Goal: Information Seeking & Learning: Find specific fact

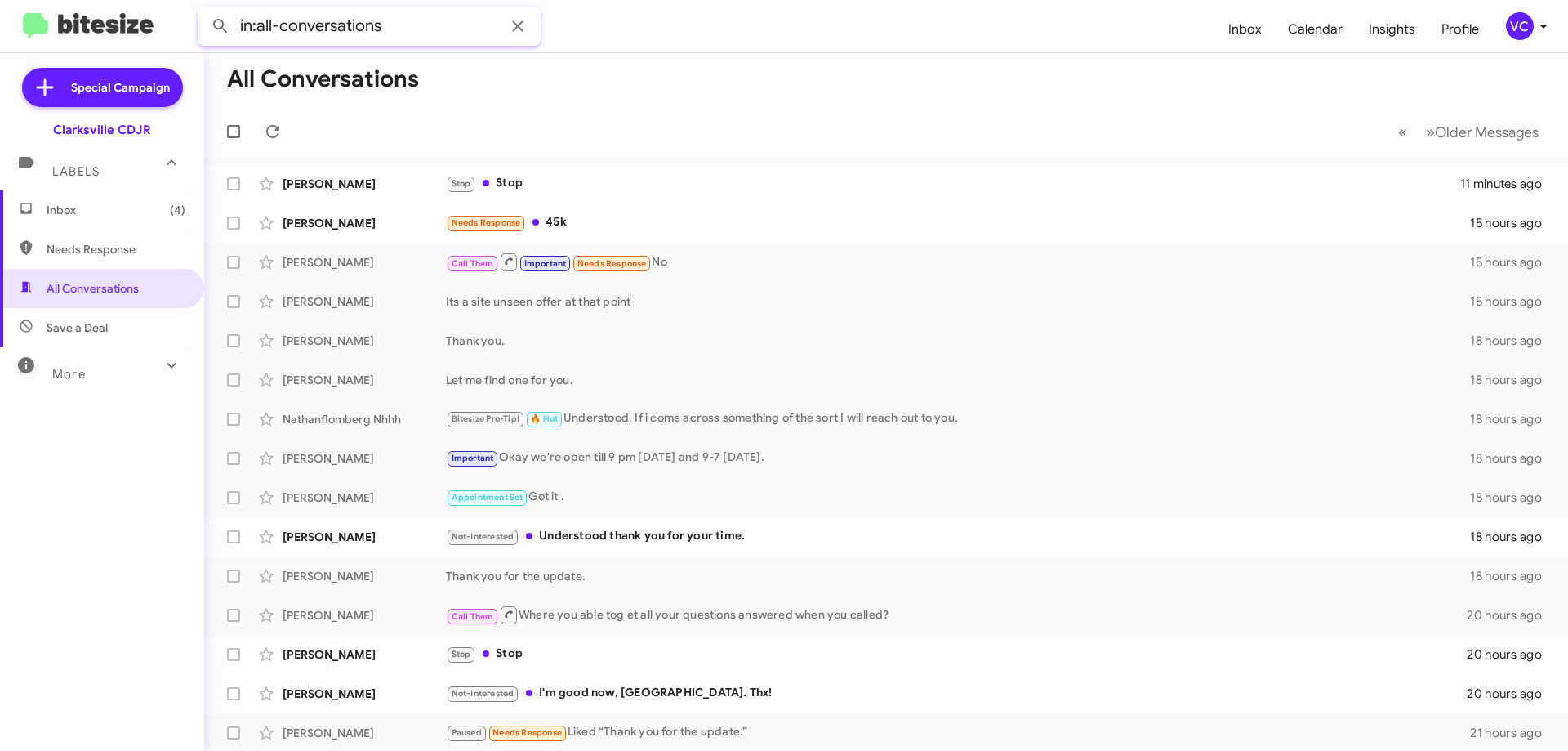
click at [385, 18] on input "in:all-conversations" at bounding box center [368, 26] width 343 height 39
paste input "[PERSON_NAME]"
click at [204, 10] on button at bounding box center [221, 26] width 33 height 33
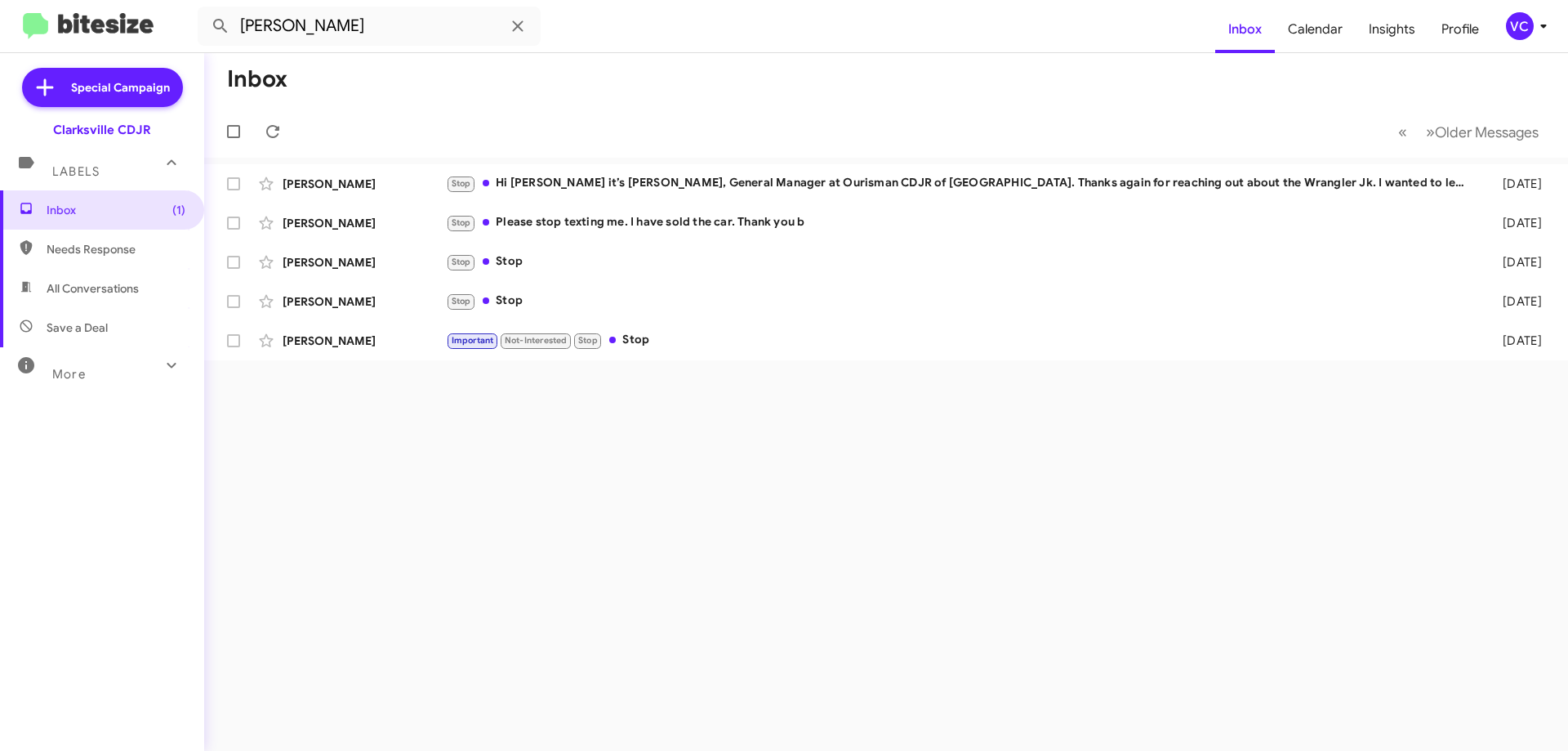
click at [721, 609] on div "Inbox « Previous » Next Older Messages [PERSON_NAME] Stop Hi [PERSON_NAME] it’s…" at bounding box center [886, 402] width 1364 height 698
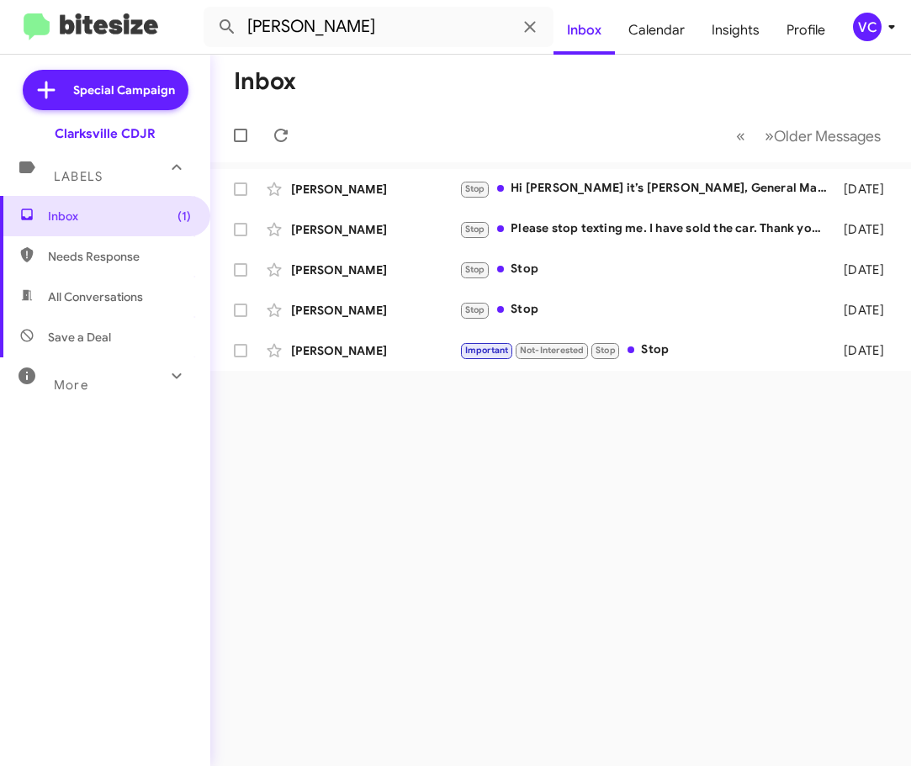
drag, startPoint x: 526, startPoint y: 584, endPoint x: 637, endPoint y: 249, distance: 352.3
click at [526, 583] on div "Inbox « Previous » Next Older Messages [PERSON_NAME] Stop Hi [PERSON_NAME] it’s…" at bounding box center [560, 410] width 700 height 711
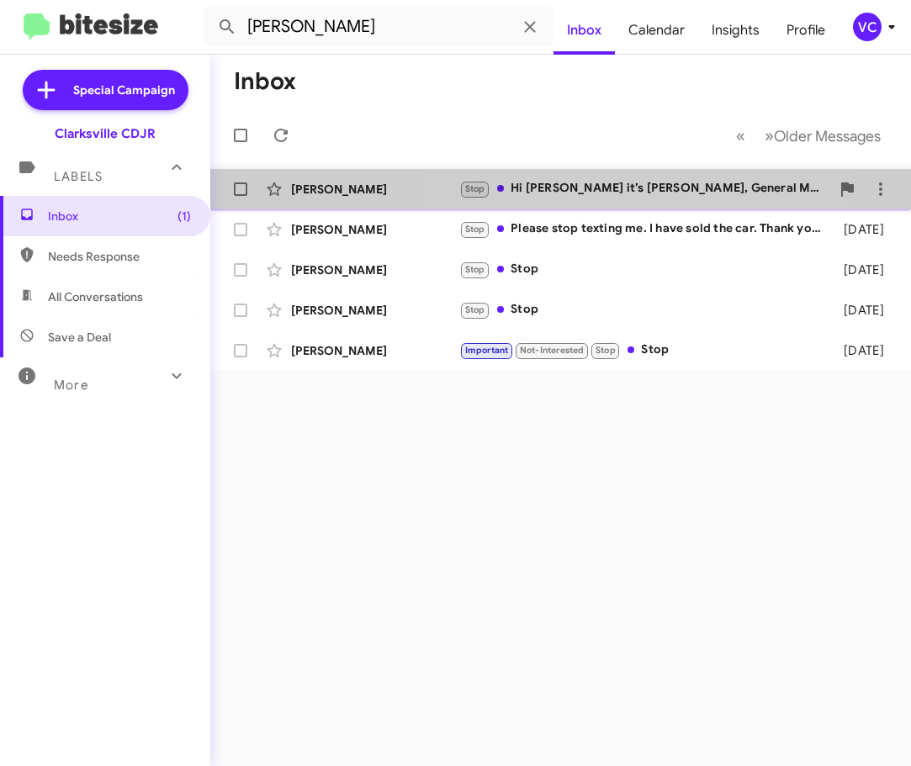
click at [616, 183] on div "Stop Hi [PERSON_NAME] it’s [PERSON_NAME], General Manager at Ourisman CDJR of […" at bounding box center [644, 188] width 371 height 19
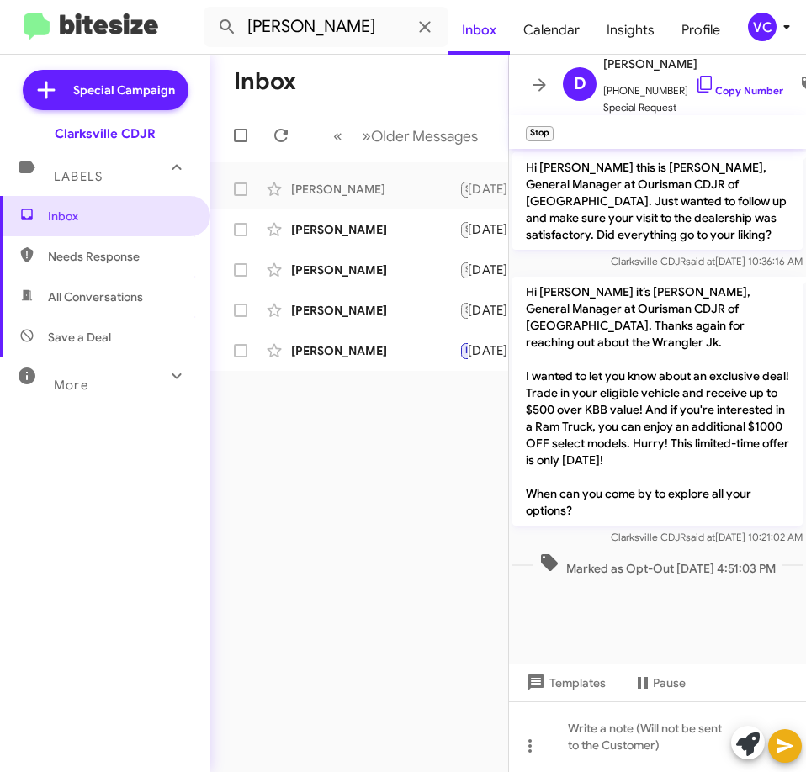
click at [446, 632] on div "Inbox « Previous » Next Older Messages [PERSON_NAME] Stop Hi [PERSON_NAME] it’s…" at bounding box center [359, 413] width 298 height 717
click at [678, 622] on cdk-virtual-scroll-viewport "Hi [PERSON_NAME] this is [PERSON_NAME], General Manager at Ourisman CDJR of [GE…" at bounding box center [657, 406] width 297 height 515
drag, startPoint x: 684, startPoint y: 581, endPoint x: 689, endPoint y: 521, distance: 59.8
click at [689, 592] on cdk-virtual-scroll-viewport "Hi [PERSON_NAME] this is [PERSON_NAME], General Manager at Ourisman CDJR of [GE…" at bounding box center [657, 406] width 297 height 515
click at [753, 84] on link "Copy Number" at bounding box center [739, 90] width 88 height 13
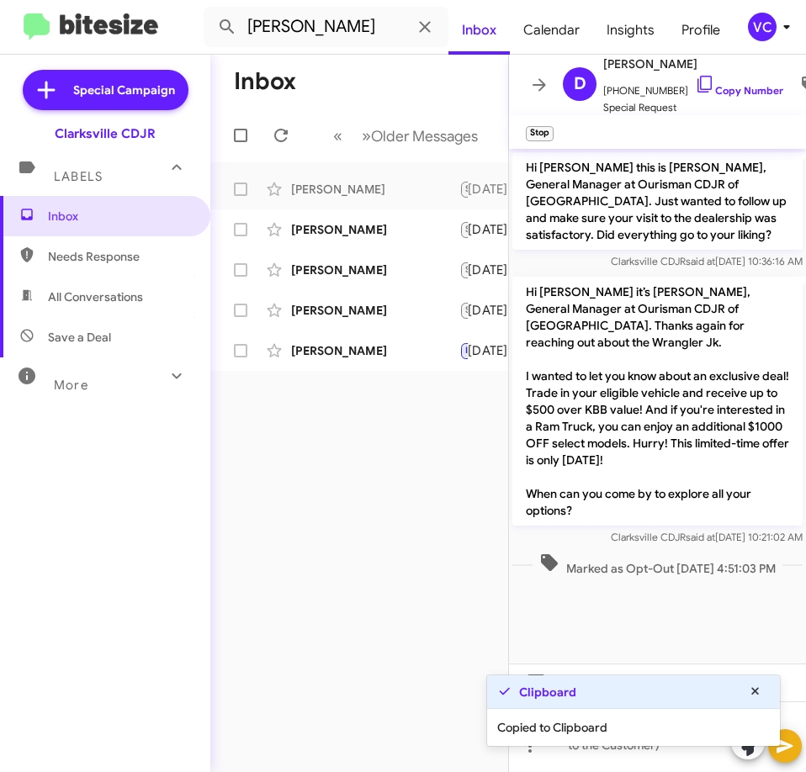
click at [679, 605] on cdk-virtual-scroll-viewport "Hi [PERSON_NAME] this is [PERSON_NAME], General Manager at Ourisman CDJR of [GE…" at bounding box center [657, 406] width 297 height 515
click at [390, 231] on div "[PERSON_NAME]" at bounding box center [375, 229] width 168 height 17
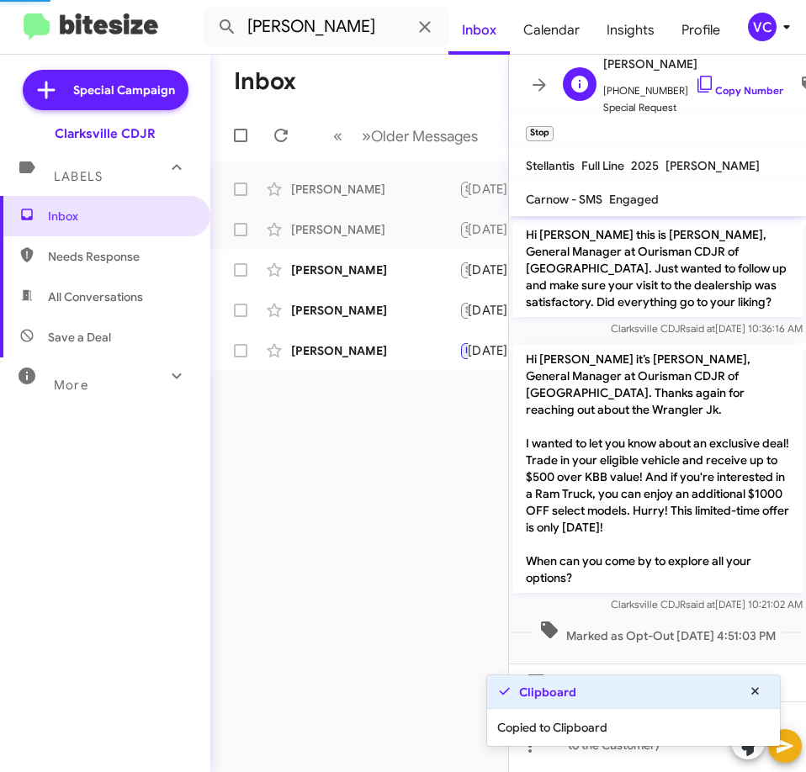
scroll to position [543, 0]
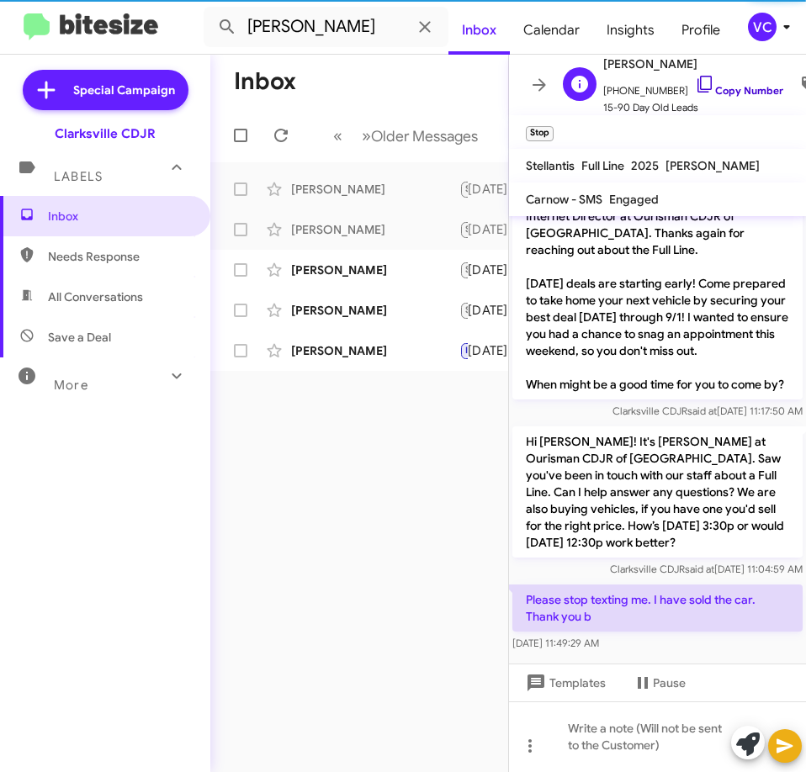
click at [730, 84] on link "Copy Number" at bounding box center [739, 90] width 88 height 13
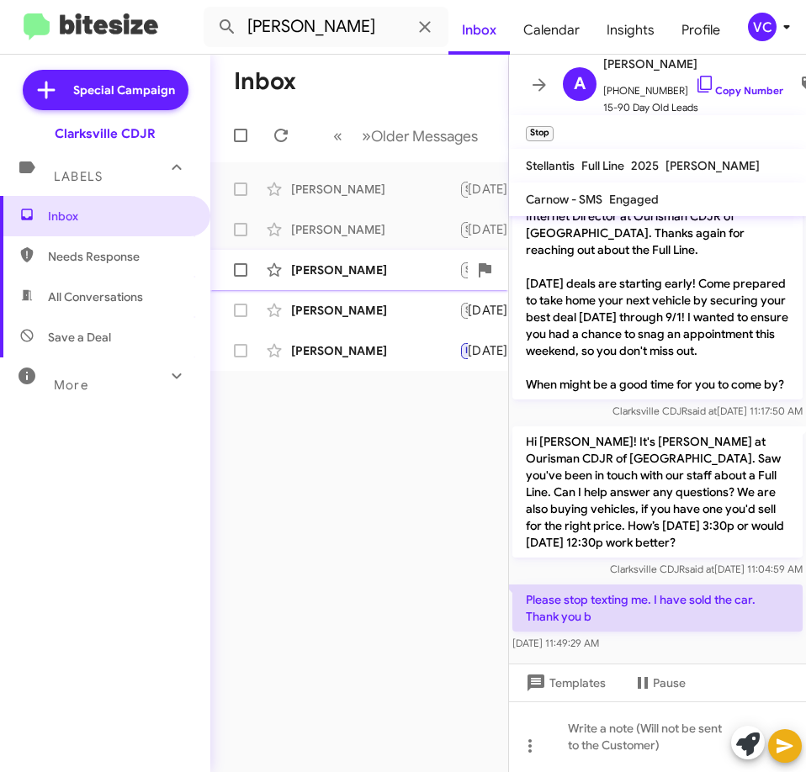
click at [399, 269] on div "[PERSON_NAME]" at bounding box center [375, 269] width 168 height 17
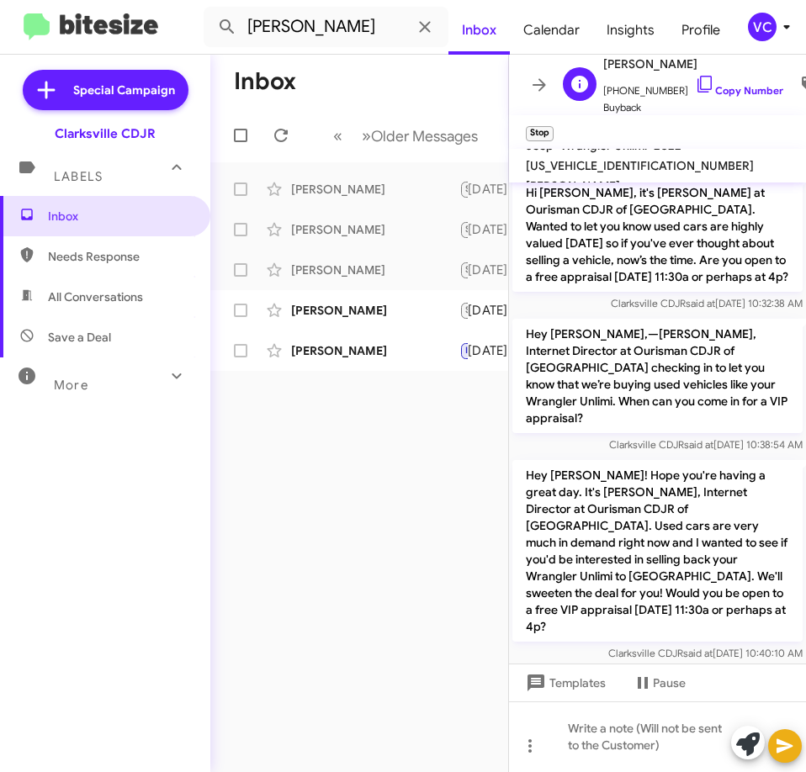
click at [733, 74] on span "[PHONE_NUMBER] Copy Number" at bounding box center [693, 86] width 180 height 25
click at [736, 86] on link "Copy Number" at bounding box center [739, 90] width 88 height 13
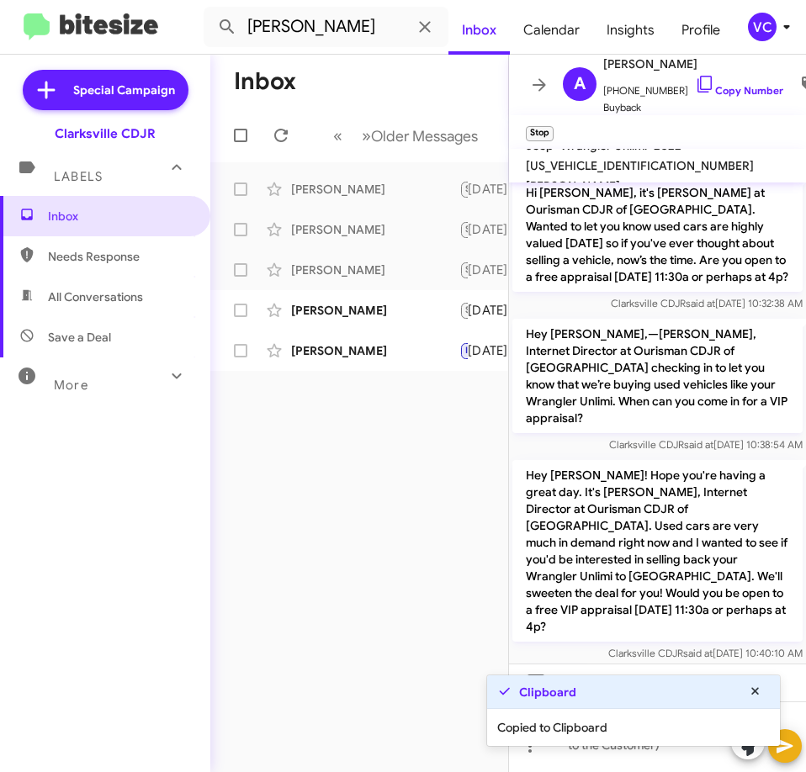
click at [484, 573] on div "Inbox « Previous » Next Older Messages [PERSON_NAME] Stop Hi [PERSON_NAME] it’s…" at bounding box center [359, 413] width 298 height 717
click at [320, 300] on div "[PERSON_NAME] Stop Stop [DATE]" at bounding box center [359, 310] width 271 height 34
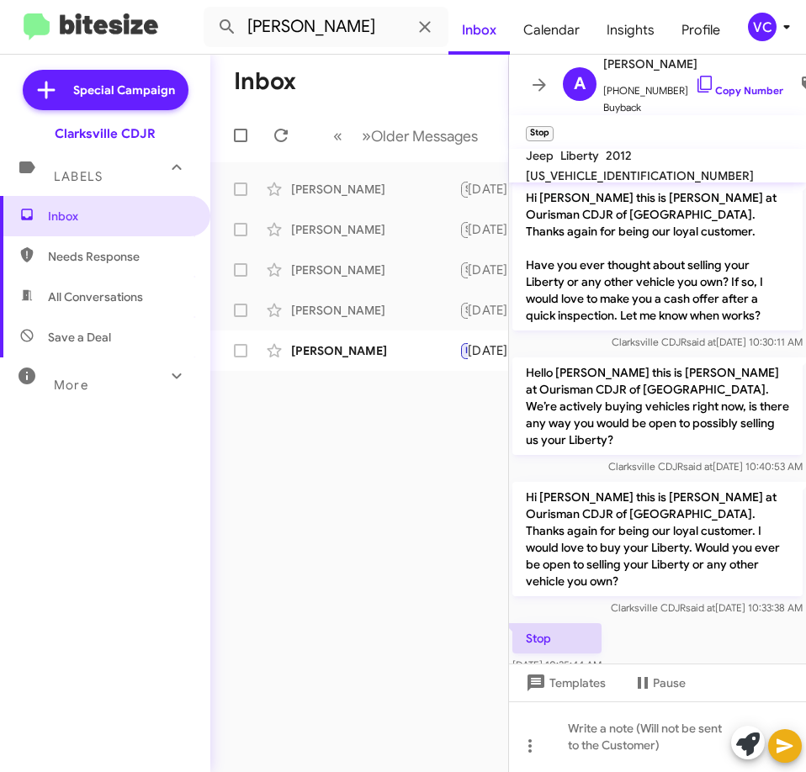
scroll to position [283, 0]
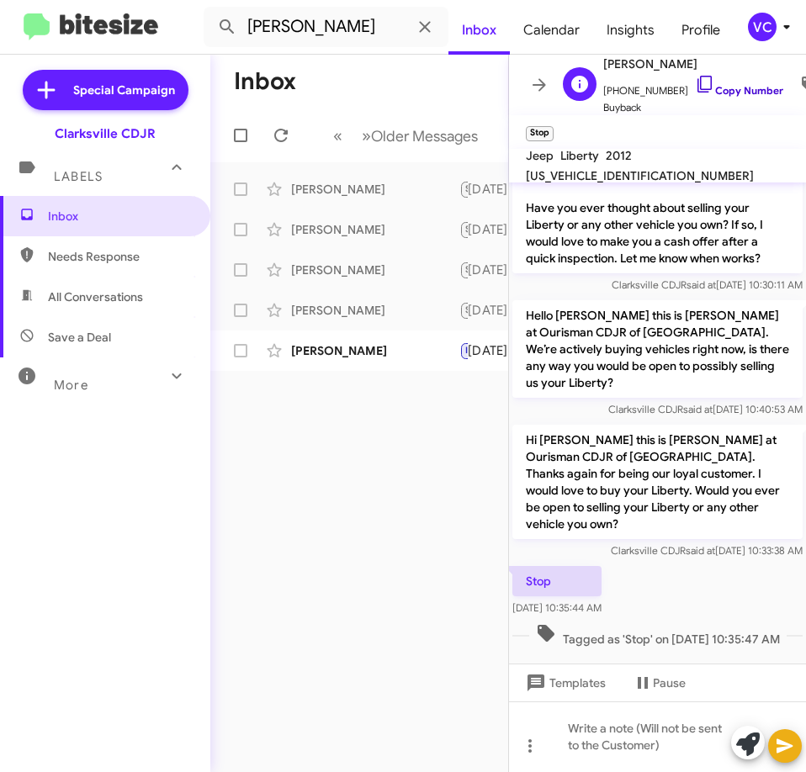
click at [744, 84] on link "Copy Number" at bounding box center [739, 90] width 88 height 13
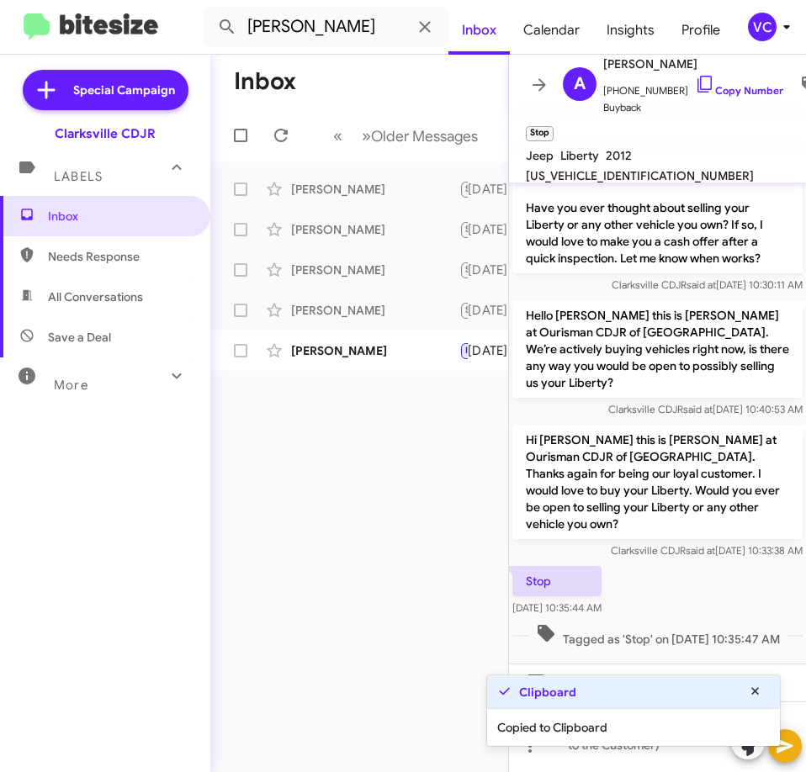
click at [573, 623] on span "Tagged as 'Stop' on [DATE] 10:35:47 AM" at bounding box center [657, 635] width 257 height 24
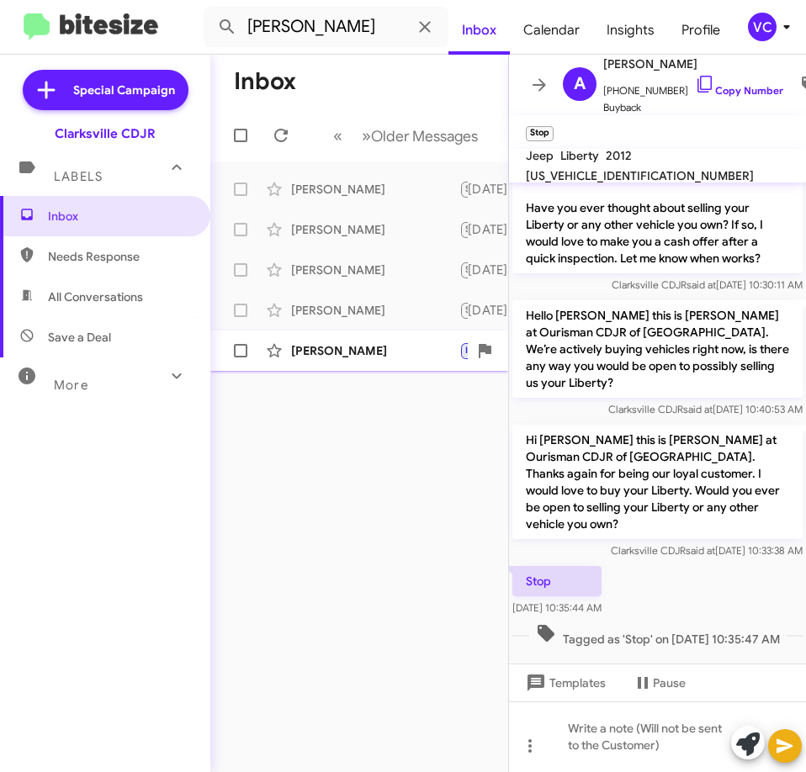
click at [357, 351] on div "[PERSON_NAME]" at bounding box center [375, 350] width 168 height 17
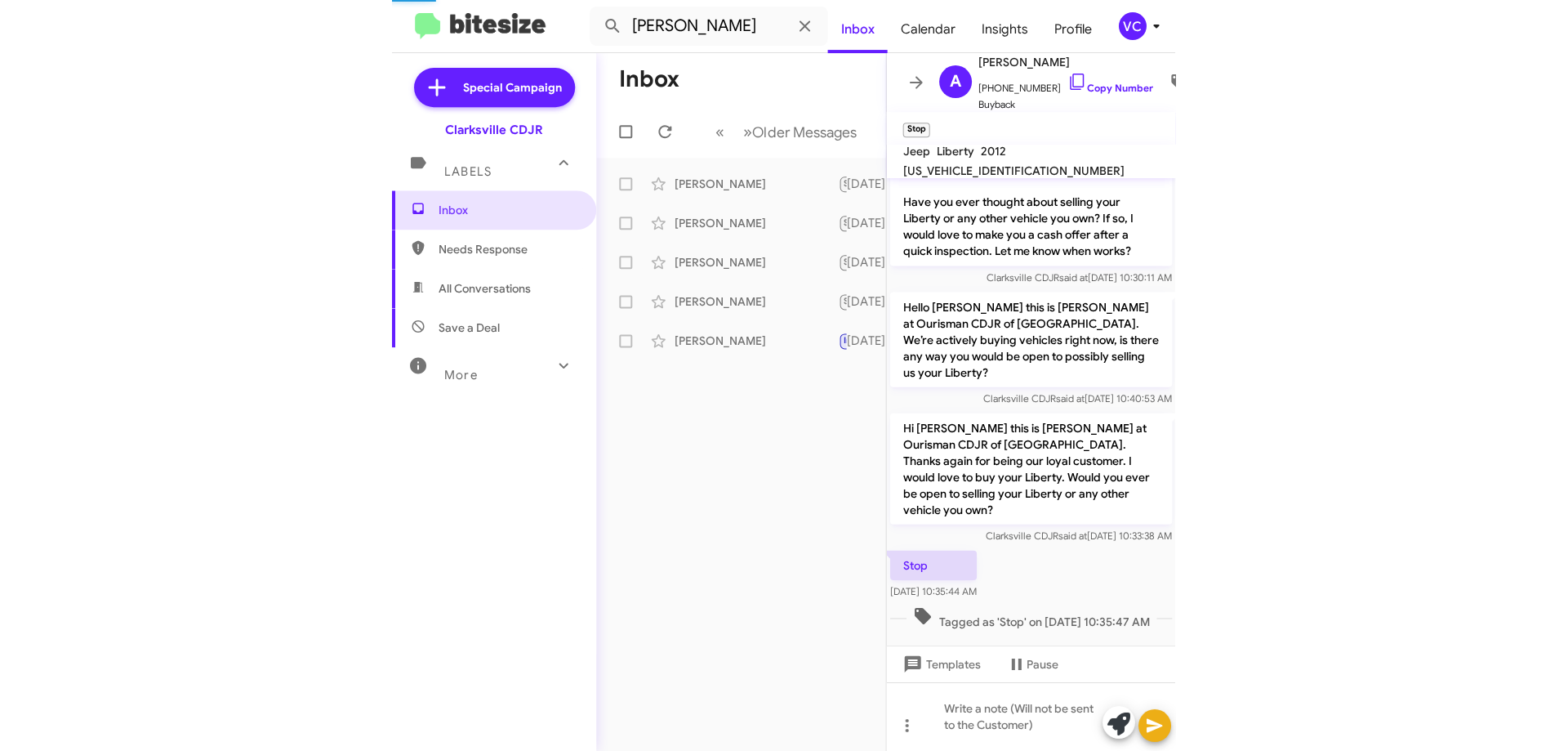
scroll to position [324, 0]
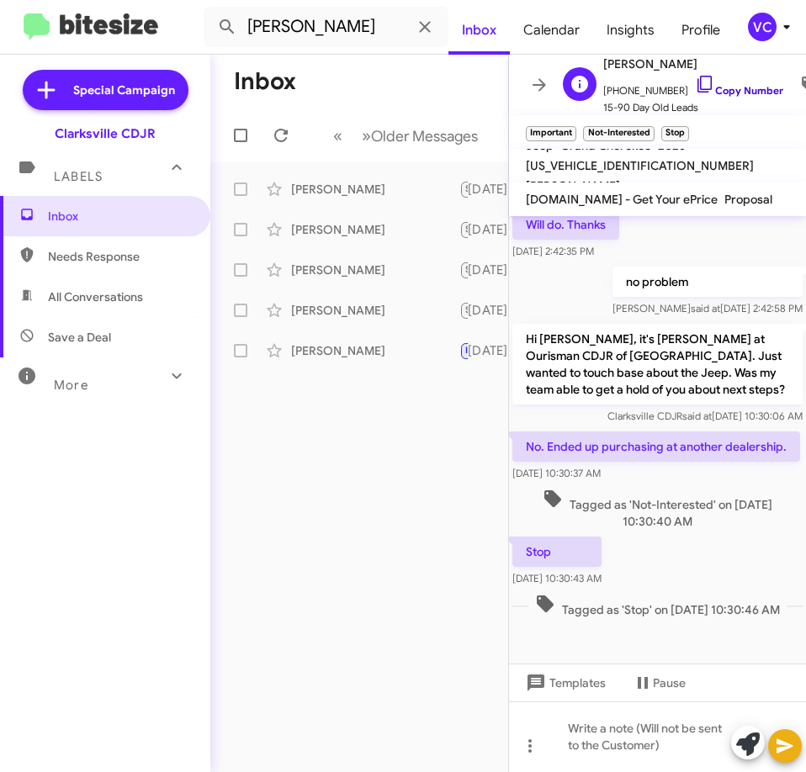
click at [716, 86] on link "Copy Number" at bounding box center [739, 90] width 88 height 13
click at [515, 644] on div at bounding box center [657, 642] width 297 height 42
click at [533, 621] on div at bounding box center [657, 642] width 297 height 42
click at [350, 71] on mat-toolbar-row "Inbox" at bounding box center [359, 82] width 298 height 54
click at [298, 24] on input "[PERSON_NAME]" at bounding box center [325, 27] width 245 height 40
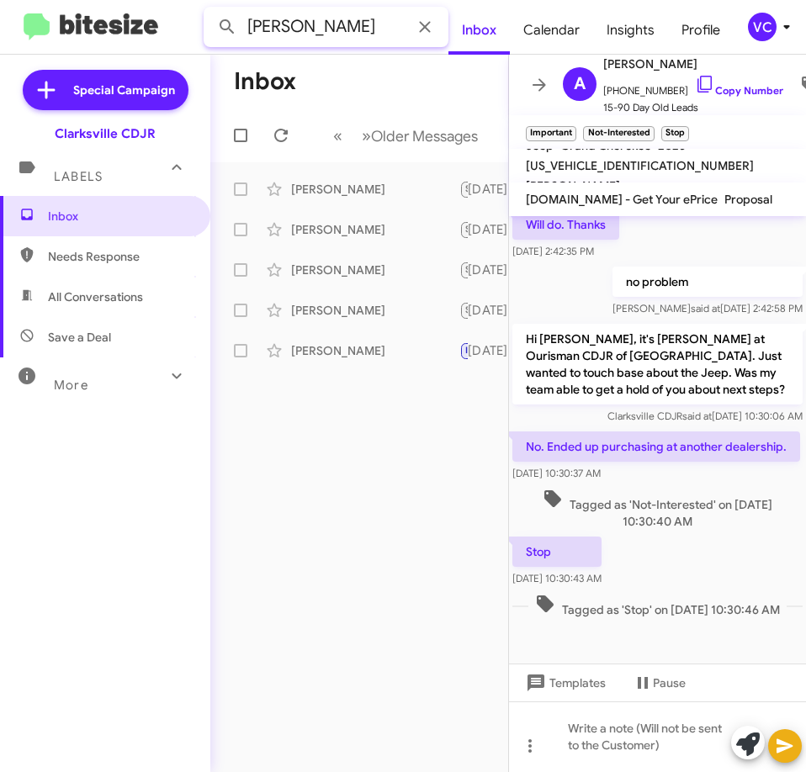
click at [298, 24] on input "[PERSON_NAME]" at bounding box center [325, 27] width 245 height 40
paste input "4438655178"
type input "4438655178"
click at [210, 10] on button at bounding box center [227, 27] width 34 height 34
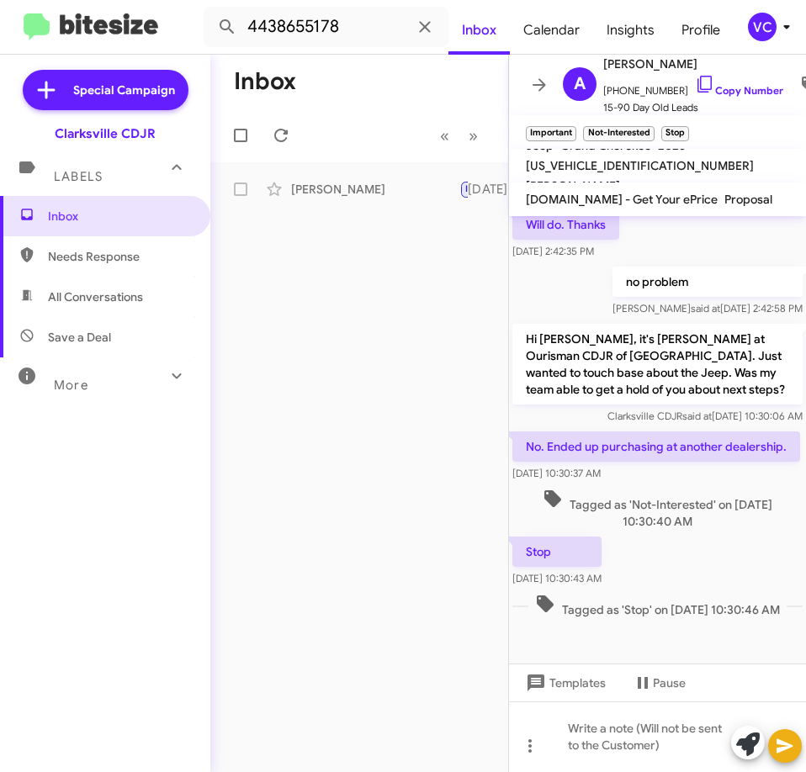
click at [457, 566] on div "Inbox « Previous » Next [PERSON_NAME] Important Not-Interested Stop Stop [DATE]" at bounding box center [359, 413] width 298 height 717
click at [694, 636] on div at bounding box center [657, 642] width 297 height 42
click at [449, 641] on div "Inbox « Previous » Next [PERSON_NAME] Important Not-Interested Stop Stop [DATE]" at bounding box center [359, 413] width 298 height 717
click at [444, 646] on div "Inbox « Previous » Next [PERSON_NAME] Important Not-Interested Stop Stop [DATE]" at bounding box center [359, 413] width 298 height 717
click at [411, 605] on div "Inbox « Previous » Next [PERSON_NAME] Important Not-Interested Stop Stop [DATE]" at bounding box center [359, 413] width 298 height 717
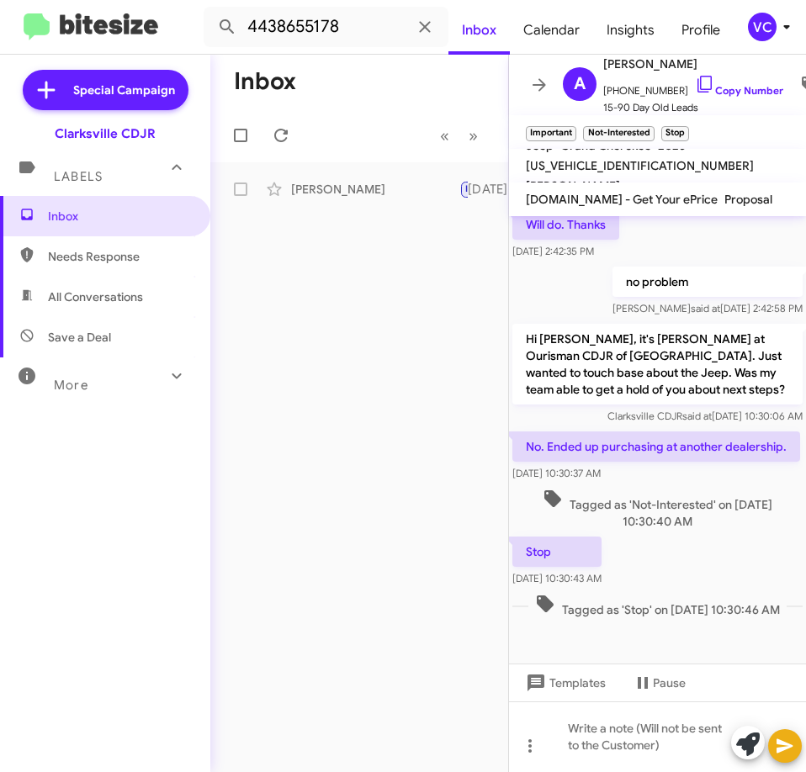
drag, startPoint x: 395, startPoint y: 415, endPoint x: 387, endPoint y: 387, distance: 29.8
click at [394, 415] on div "Inbox « Previous » Next [PERSON_NAME] Important Not-Interested Stop Stop [DATE]" at bounding box center [359, 413] width 298 height 717
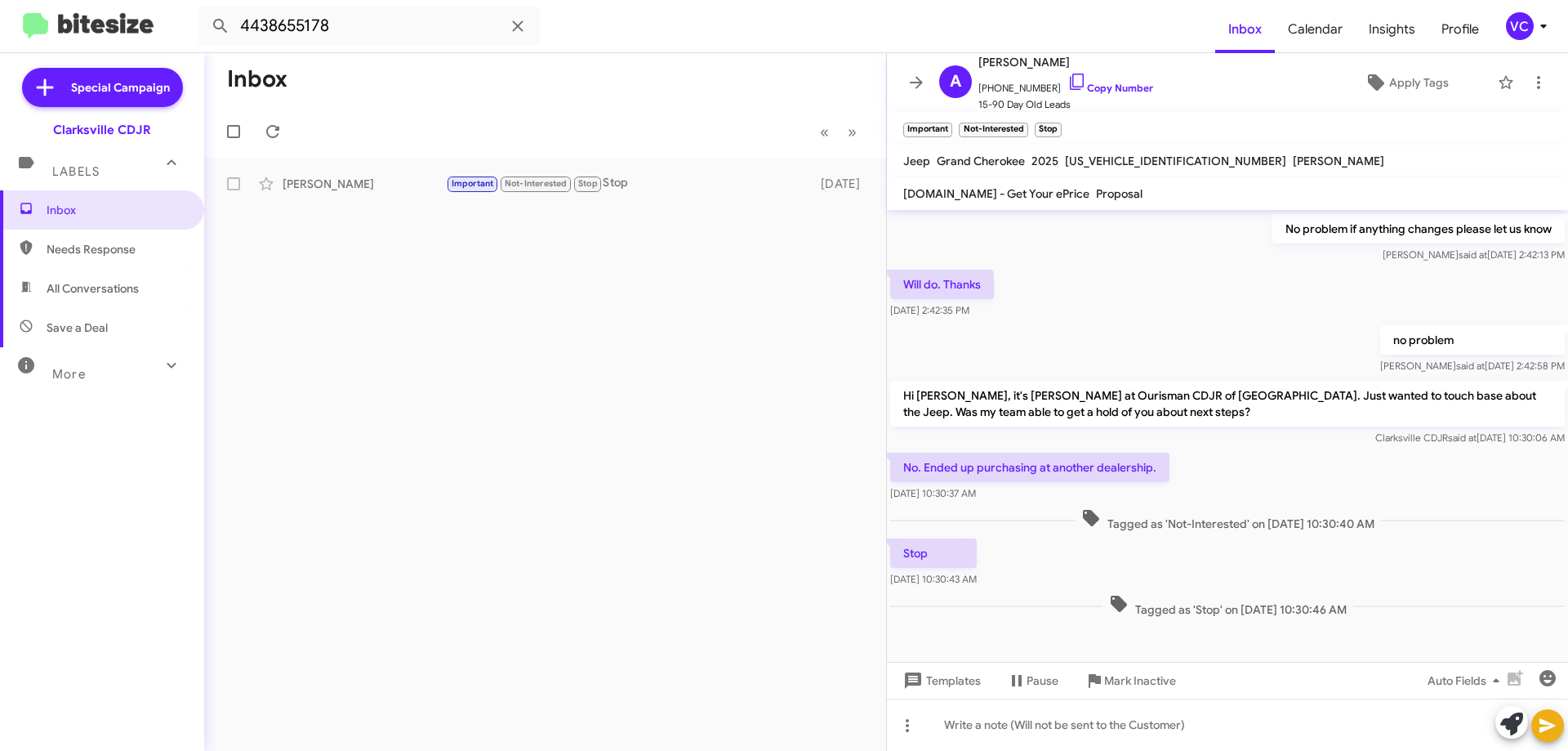
scroll to position [143, 0]
click at [516, 459] on div "Inbox « Previous » Next [PERSON_NAME] Important Not-Interested Stop Stop [DATE]" at bounding box center [545, 402] width 682 height 698
click at [1108, 531] on span "Tagged as 'Not-Interested' on [DATE] 10:30:40 AM" at bounding box center [1228, 520] width 306 height 23
click at [568, 475] on div "Inbox « Previous » Next [PERSON_NAME] Important Not-Interested Stop Stop [DATE]" at bounding box center [545, 402] width 682 height 698
drag, startPoint x: 668, startPoint y: 544, endPoint x: 631, endPoint y: 156, distance: 389.8
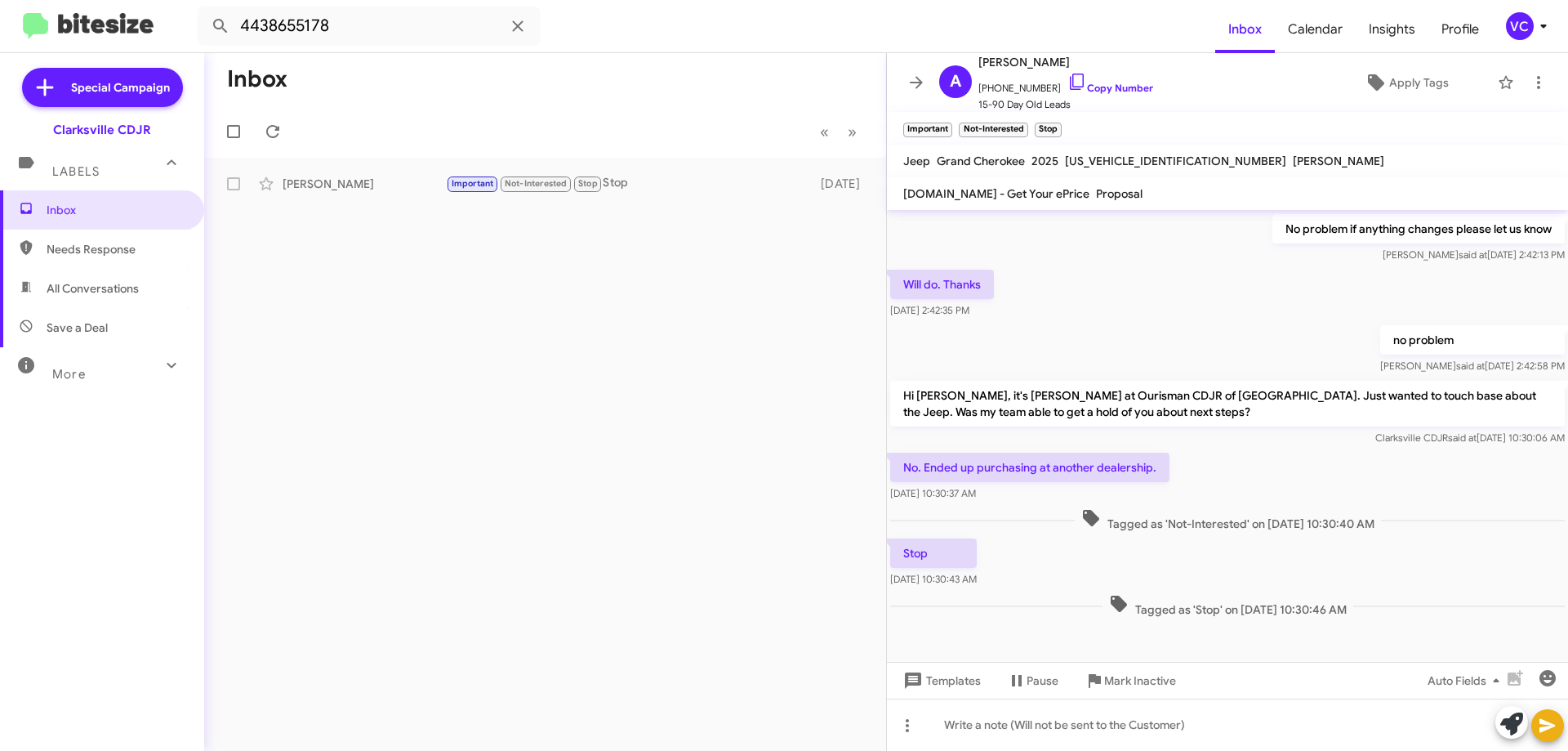
click at [669, 536] on div "Inbox « Previous » Next [PERSON_NAME] Important Not-Interested Stop Stop [DATE]" at bounding box center [545, 402] width 682 height 698
click at [615, 26] on form "4438655178" at bounding box center [706, 26] width 1018 height 39
